Goal: Transaction & Acquisition: Subscribe to service/newsletter

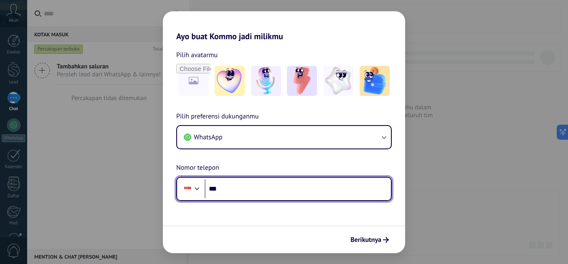
click at [344, 193] on input "***" at bounding box center [298, 189] width 186 height 19
click at [287, 185] on input "***" at bounding box center [298, 189] width 186 height 19
type input "**********"
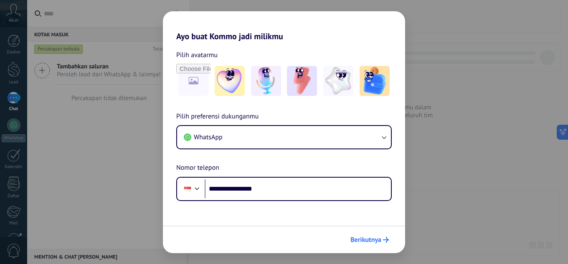
click at [374, 242] on span "Berikutnya" at bounding box center [366, 240] width 31 height 6
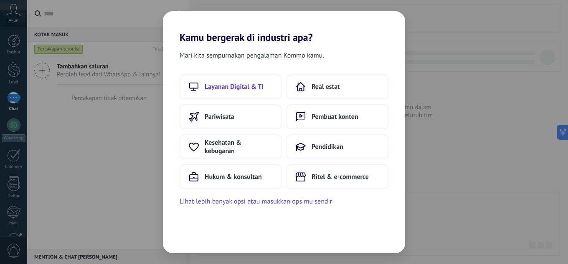
click at [254, 94] on button "Layanan Digital & TI" at bounding box center [231, 86] width 102 height 25
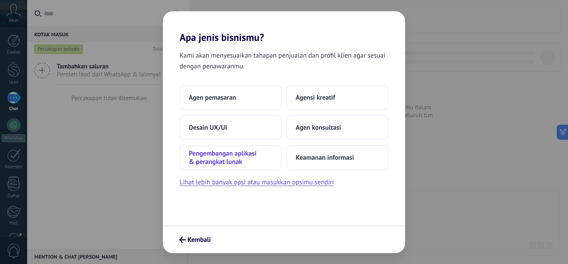
click at [259, 154] on span "Pengembangan aplikasi & perangkat lunak" at bounding box center [231, 158] width 84 height 17
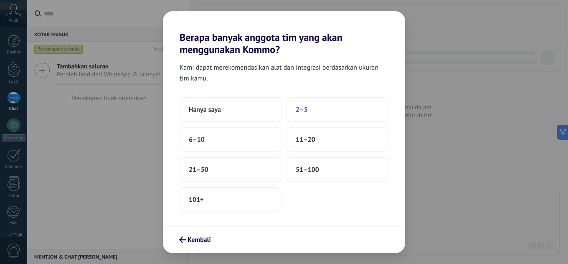
click at [308, 109] on button "2–5" at bounding box center [338, 109] width 102 height 25
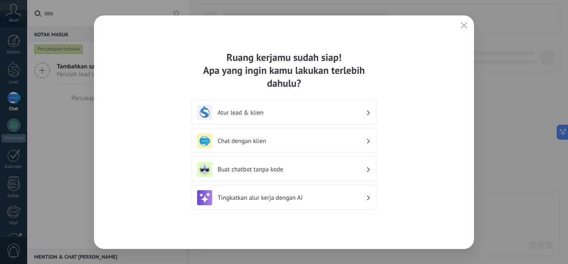
click at [462, 22] on button "button" at bounding box center [464, 26] width 11 height 12
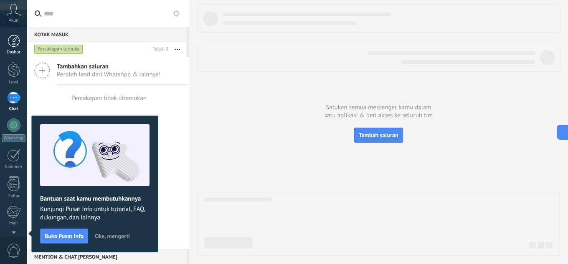
click at [13, 44] on div at bounding box center [14, 41] width 13 height 13
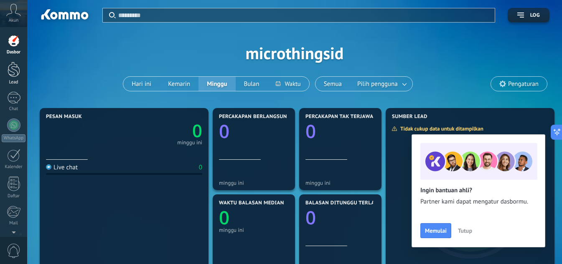
click at [13, 74] on div at bounding box center [14, 69] width 13 height 15
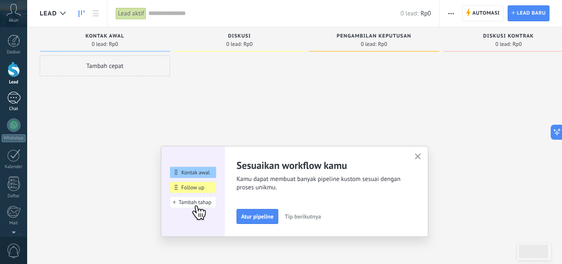
click at [14, 97] on div at bounding box center [13, 98] width 13 height 12
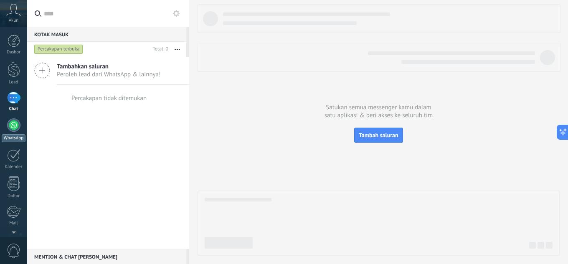
click at [15, 131] on div at bounding box center [13, 125] width 13 height 13
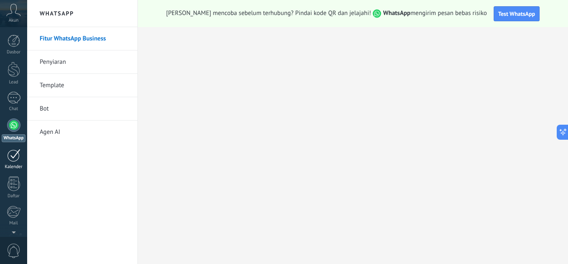
click at [16, 163] on link "Kalender" at bounding box center [13, 159] width 27 height 21
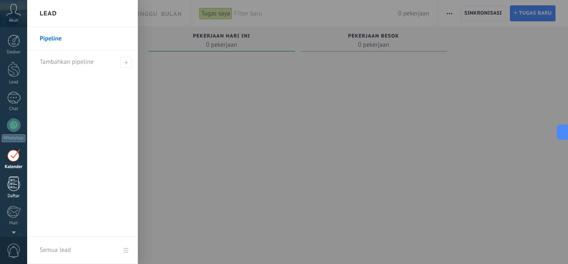
click at [15, 180] on div at bounding box center [14, 184] width 13 height 15
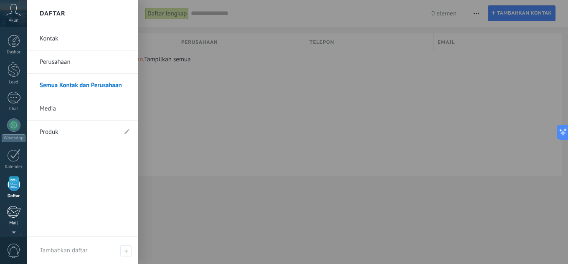
click at [12, 208] on div at bounding box center [14, 212] width 14 height 13
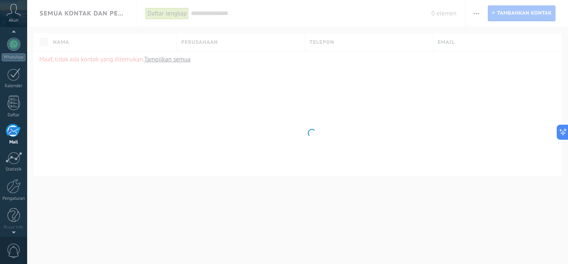
scroll to position [83, 0]
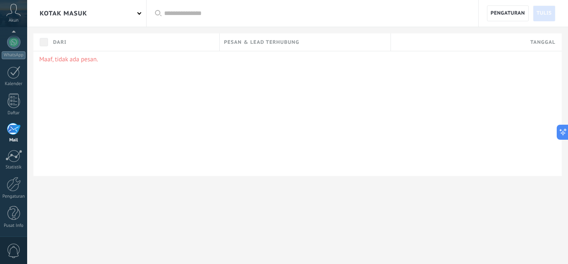
click at [12, 208] on div at bounding box center [14, 213] width 13 height 15
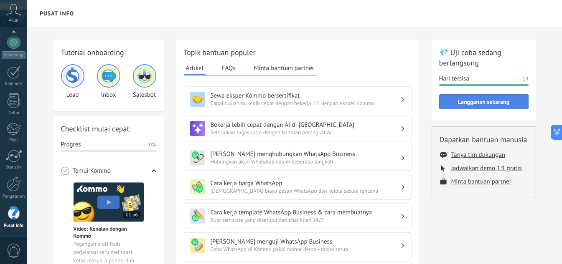
click at [467, 106] on button "Langganan sekarang" at bounding box center [483, 101] width 89 height 15
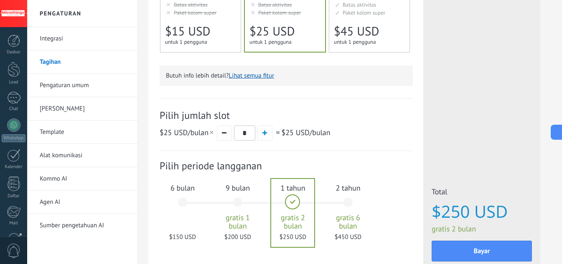
scroll to position [221, 0]
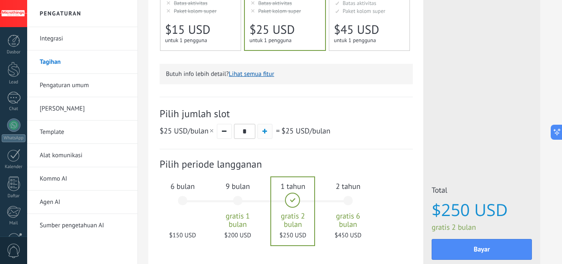
click at [269, 136] on button "button" at bounding box center [264, 131] width 15 height 15
click at [227, 131] on button "button" at bounding box center [224, 131] width 15 height 15
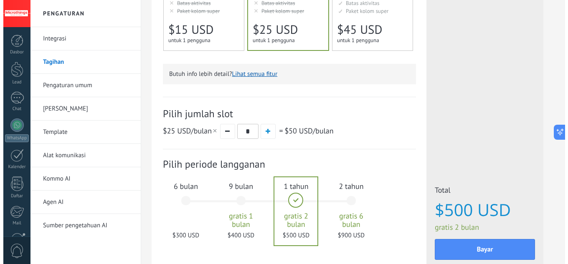
scroll to position [83, 0]
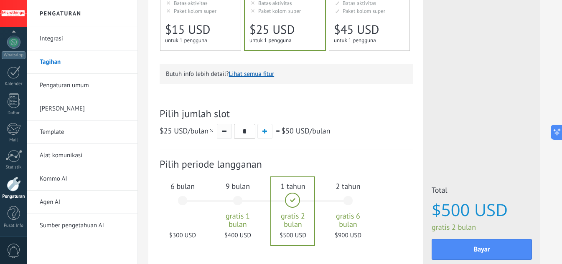
click at [218, 135] on button "button" at bounding box center [224, 131] width 15 height 15
type input "*"
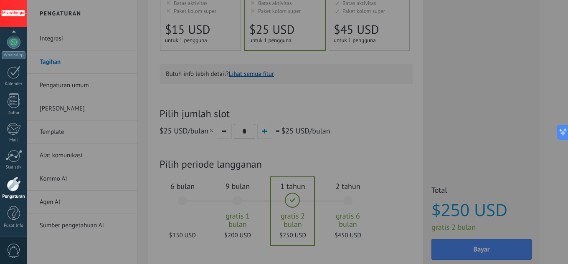
click at [419, 114] on div at bounding box center [311, 132] width 568 height 264
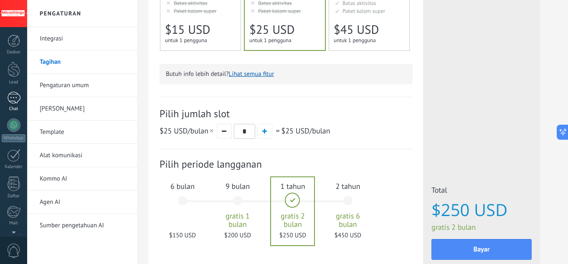
click at [10, 94] on div at bounding box center [13, 98] width 13 height 12
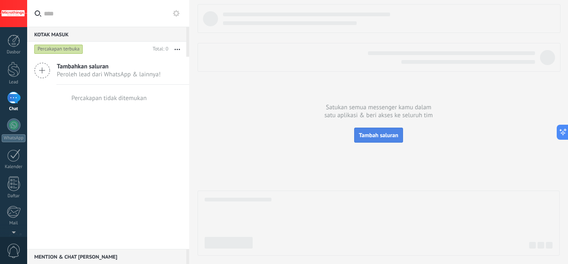
click at [384, 130] on button "Tambah saluran" at bounding box center [378, 135] width 48 height 15
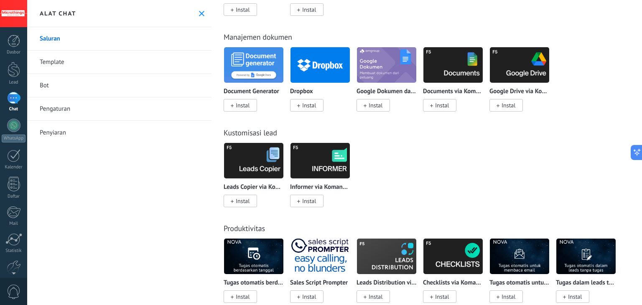
scroll to position [1613, 0]
